Goal: Navigation & Orientation: Find specific page/section

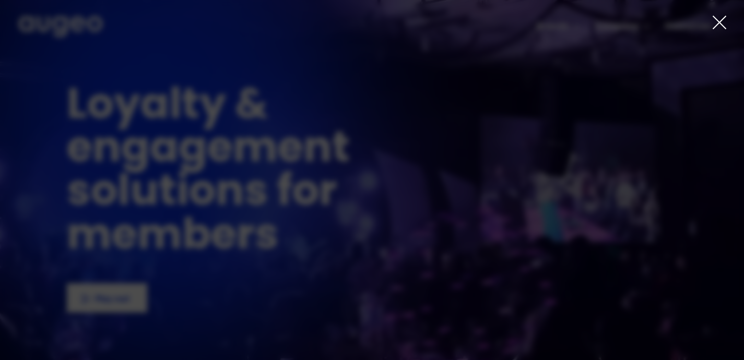
click at [721, 22] on icon at bounding box center [720, 23] width 16 height 16
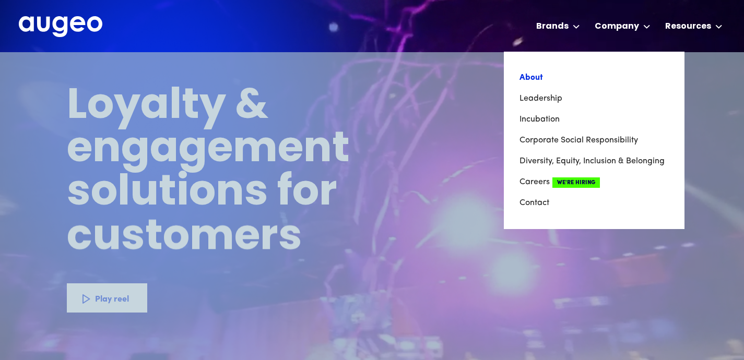
click at [543, 80] on link "About" at bounding box center [594, 77] width 149 height 21
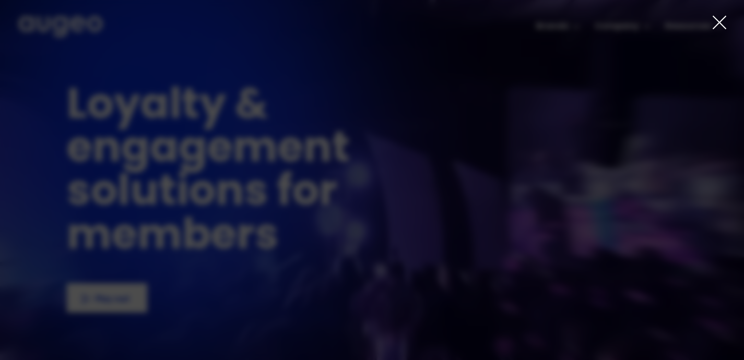
click at [713, 24] on icon at bounding box center [720, 23] width 16 height 16
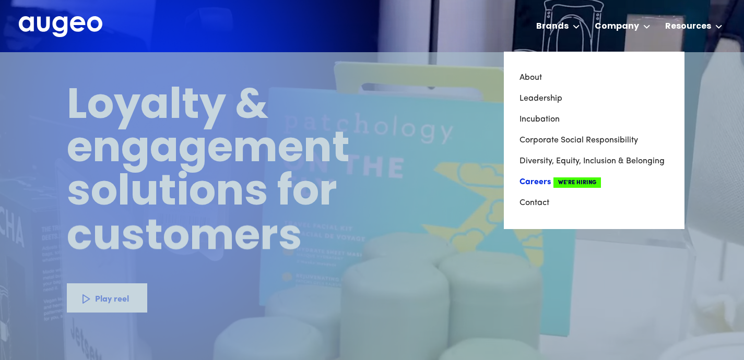
click at [538, 186] on link "Careers We're Hiring" at bounding box center [594, 182] width 149 height 21
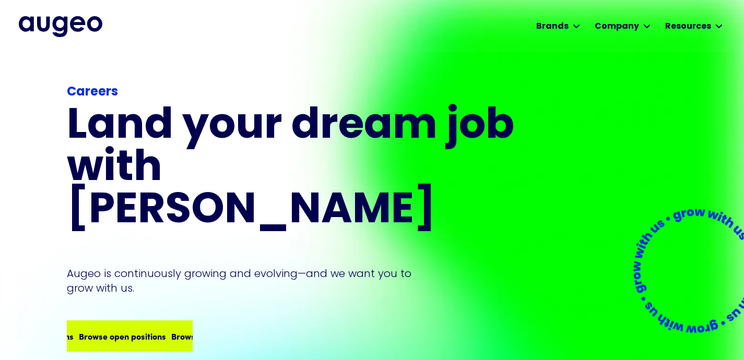
scroll to position [2, 0]
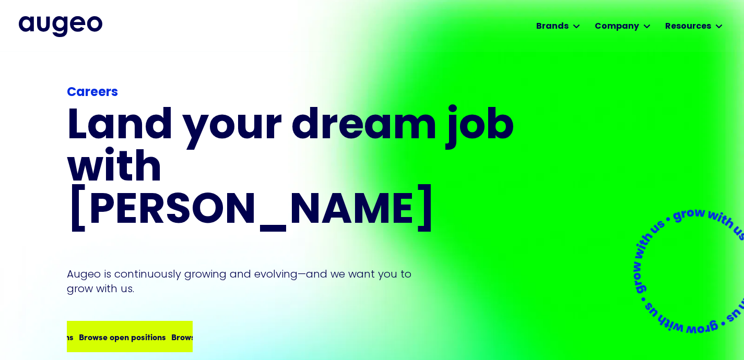
click at [131, 322] on div "Browse open positions Browse open positions Browse open positions Browse open p…" at bounding box center [130, 336] width 124 height 29
